Goal: Information Seeking & Learning: Learn about a topic

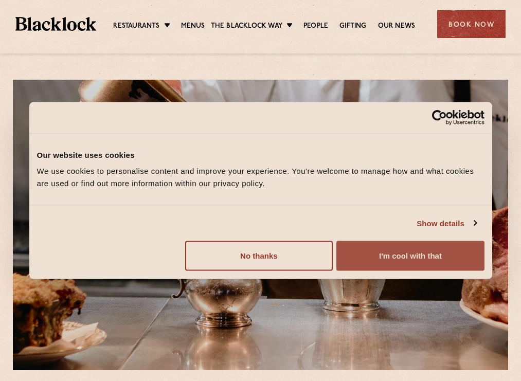
click at [346, 259] on button "I'm cool with that" at bounding box center [410, 256] width 148 height 30
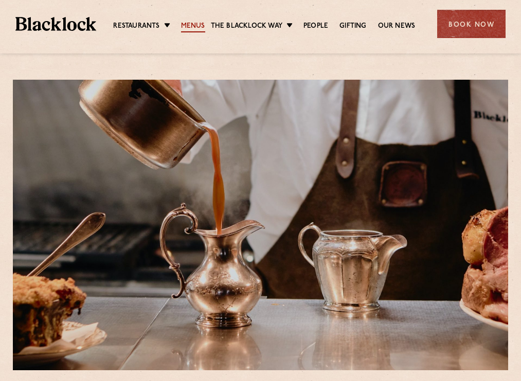
click at [195, 22] on link "Menus" at bounding box center [193, 26] width 24 height 11
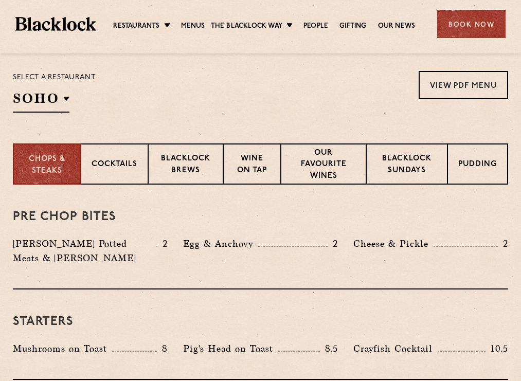
scroll to position [250, 0]
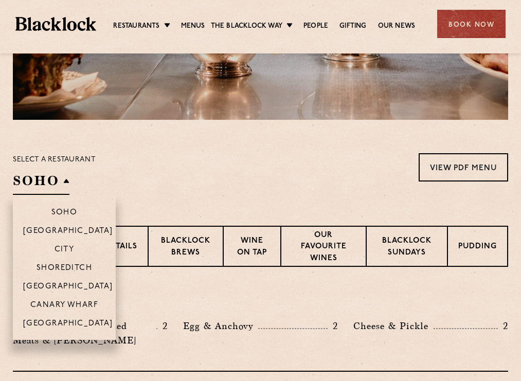
click at [58, 186] on h2 "SOHO" at bounding box center [41, 183] width 57 height 23
click at [65, 267] on p "Shoreditch" at bounding box center [65, 269] width 56 height 10
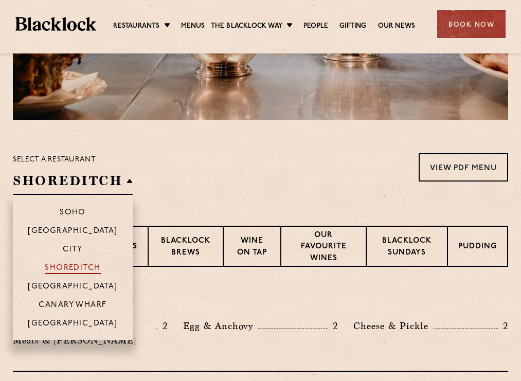
click at [65, 267] on p "Shoreditch" at bounding box center [73, 269] width 56 height 10
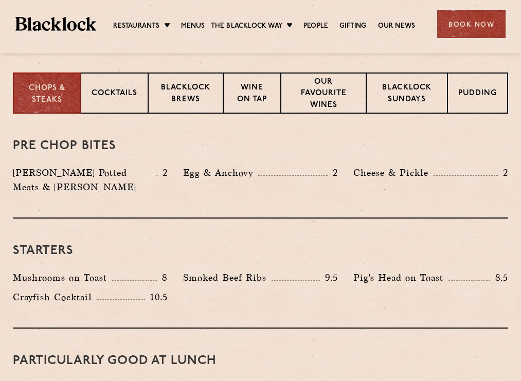
scroll to position [347, 0]
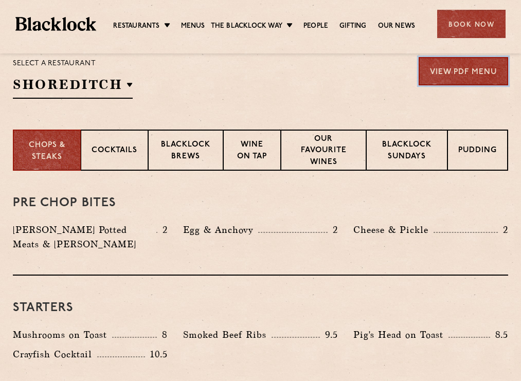
click at [470, 63] on link "View PDF Menu" at bounding box center [463, 71] width 89 height 28
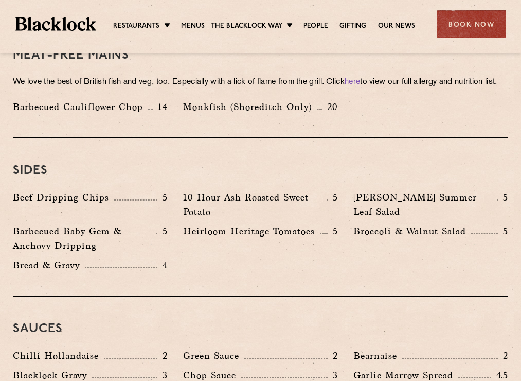
scroll to position [1367, 0]
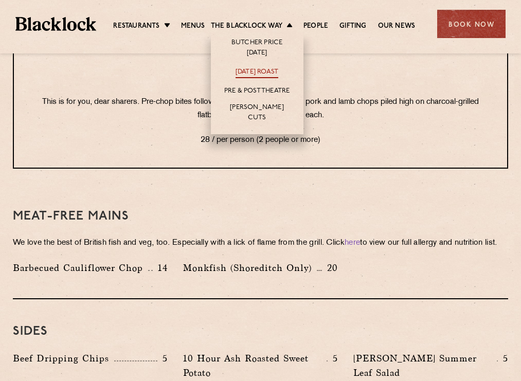
click at [256, 69] on link "[DATE] Roast" at bounding box center [257, 72] width 43 height 11
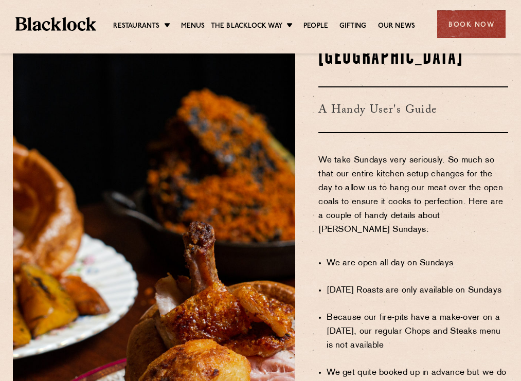
scroll to position [548, 0]
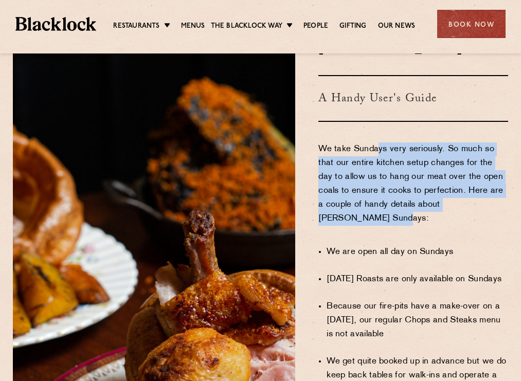
drag, startPoint x: 377, startPoint y: 123, endPoint x: 449, endPoint y: 197, distance: 102.9
click at [449, 197] on p "We take Sundays very seriously. So much so that our entire kitchen setup change…" at bounding box center [413, 190] width 190 height 97
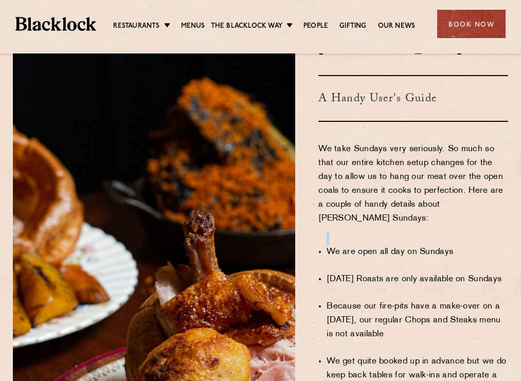
drag, startPoint x: 451, startPoint y: 239, endPoint x: 406, endPoint y: 208, distance: 55.1
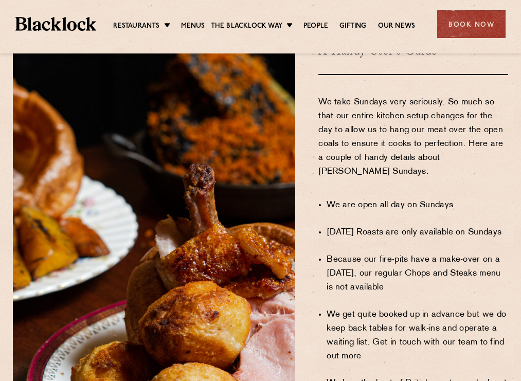
scroll to position [604, 0]
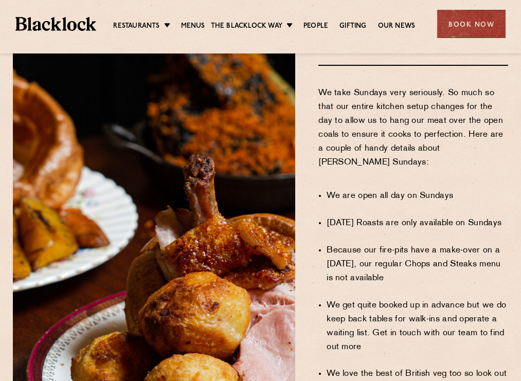
drag, startPoint x: 357, startPoint y: 195, endPoint x: 380, endPoint y: 235, distance: 46.1
click at [380, 235] on ul "We are open all day on Sundays [DATE] Roasts are only available on Sundays Beca…" at bounding box center [418, 361] width 182 height 370
click at [380, 244] on li "Because our fire-pits have a make-over on a [DATE], our regular Chops and Steak…" at bounding box center [418, 265] width 182 height 42
drag, startPoint x: 357, startPoint y: 195, endPoint x: 393, endPoint y: 302, distance: 113.0
click at [393, 302] on ul "We are open all day on Sundays Sunday Roasts are only available on Sundays Beca…" at bounding box center [418, 361] width 182 height 370
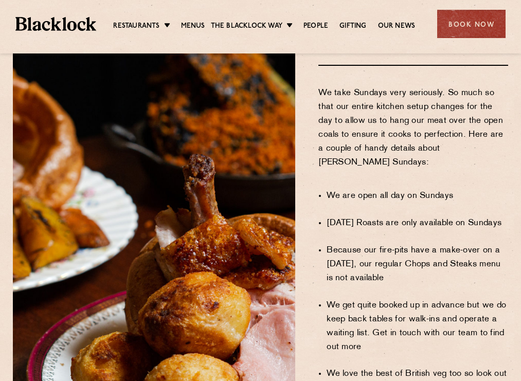
click at [393, 302] on li "We get quite booked up in advance but we do keep back tables for walk-ins and o…" at bounding box center [418, 327] width 182 height 56
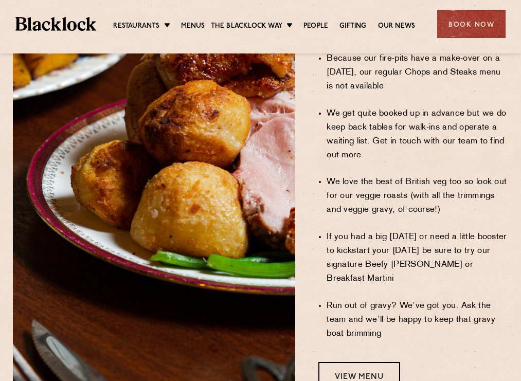
scroll to position [797, 0]
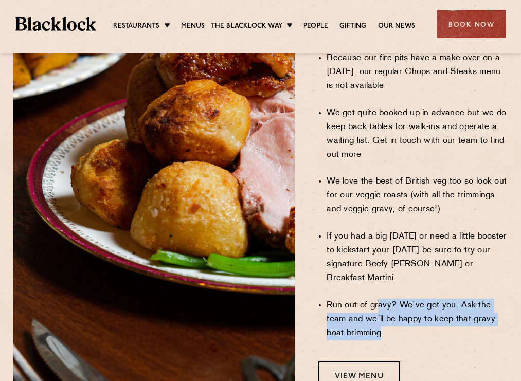
drag, startPoint x: 377, startPoint y: 263, endPoint x: 410, endPoint y: 297, distance: 46.6
click at [410, 299] on li "Run out of gravy? We’ve got you. Ask the team and we’ll be happy to keep that g…" at bounding box center [418, 320] width 182 height 42
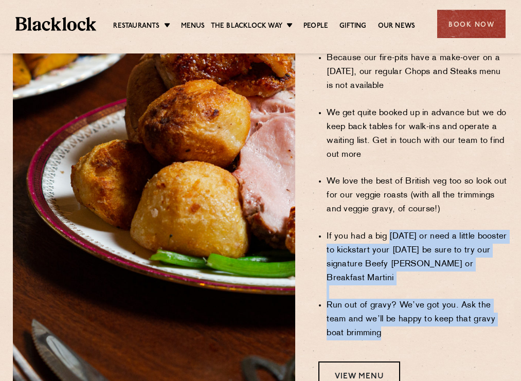
drag, startPoint x: 412, startPoint y: 287, endPoint x: 391, endPoint y: 207, distance: 83.0
click at [391, 207] on ul "We are open all day on Sundays Sunday Roasts are only available on Sundays Beca…" at bounding box center [418, 169] width 182 height 370
click at [391, 230] on li "If you had a big Saturday or need a little booster to kickstart your Sunday be …" at bounding box center [418, 258] width 182 height 56
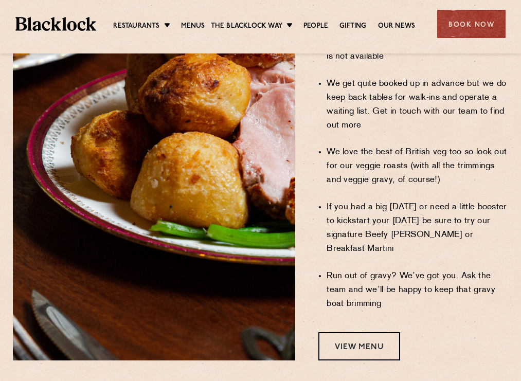
scroll to position [826, 0]
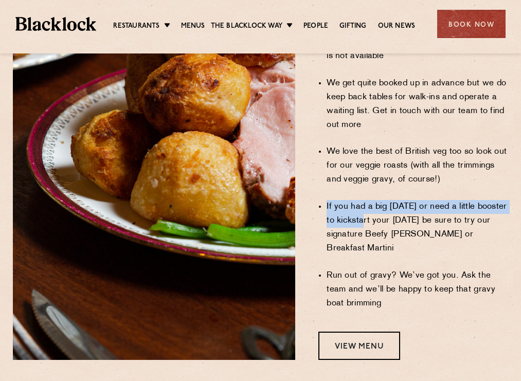
drag, startPoint x: 389, startPoint y: 193, endPoint x: 427, endPoint y: 231, distance: 54.2
click at [426, 231] on ul "We are open all day on Sundays Sunday Roasts are only available on Sundays Beca…" at bounding box center [418, 139] width 182 height 370
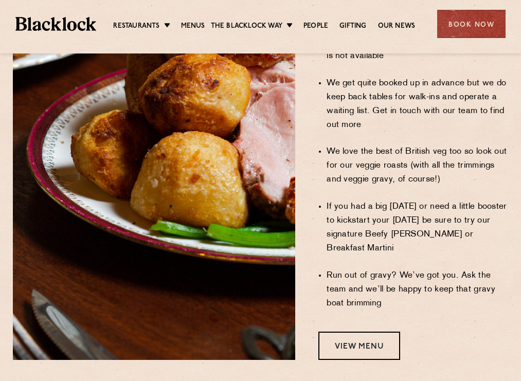
click at [427, 269] on li "Run out of gravy? We’ve got you. Ask the team and we’ll be happy to keep that g…" at bounding box center [418, 290] width 182 height 42
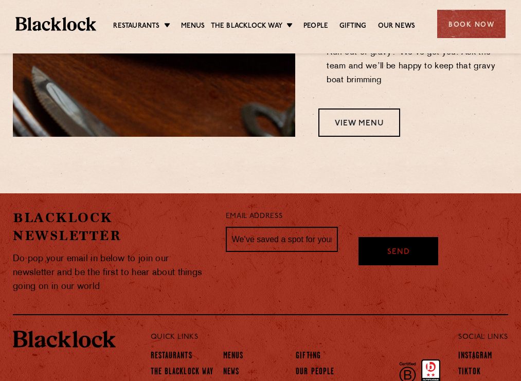
scroll to position [1080, 0]
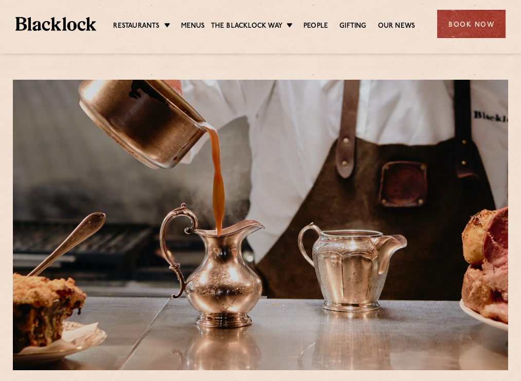
scroll to position [597, 0]
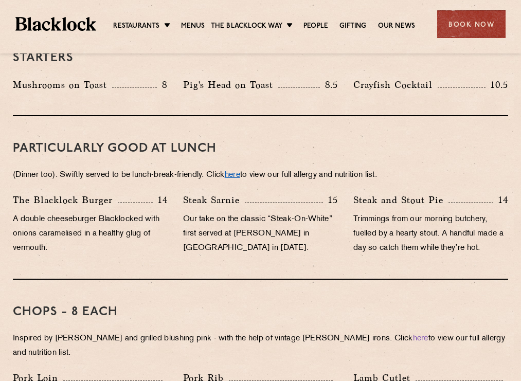
click at [240, 171] on link "here" at bounding box center [232, 175] width 15 height 8
